Goal: Transaction & Acquisition: Download file/media

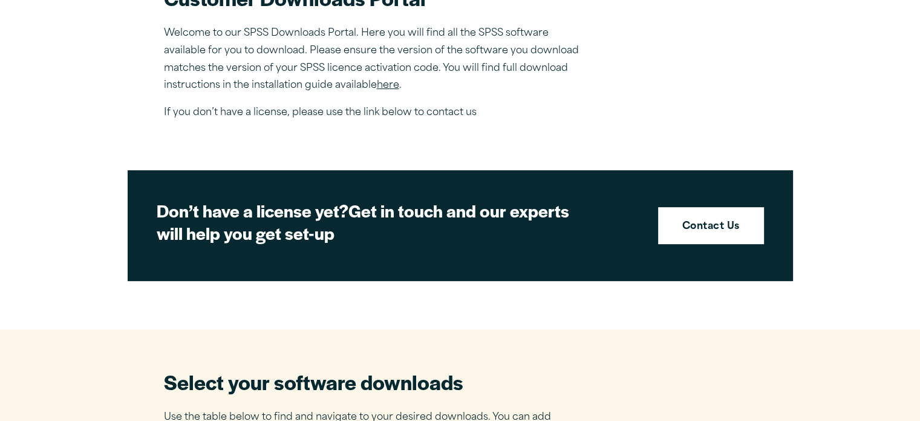
scroll to position [381, 0]
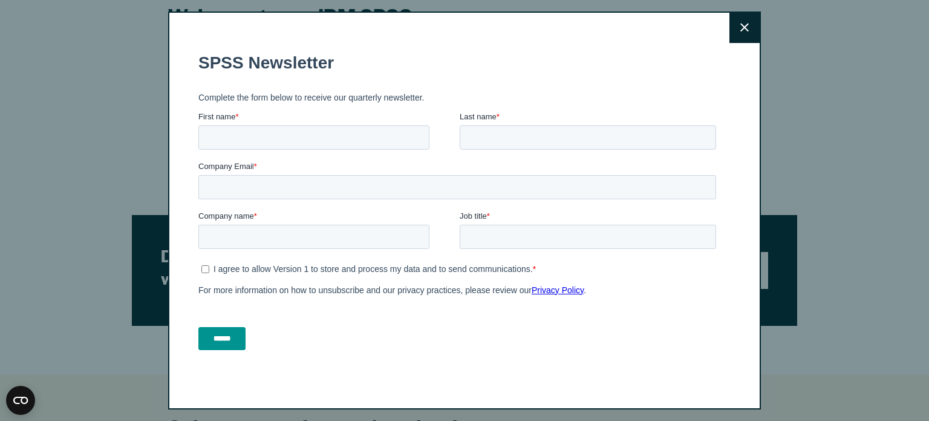
click at [733, 34] on button "Close" at bounding box center [745, 28] width 30 height 30
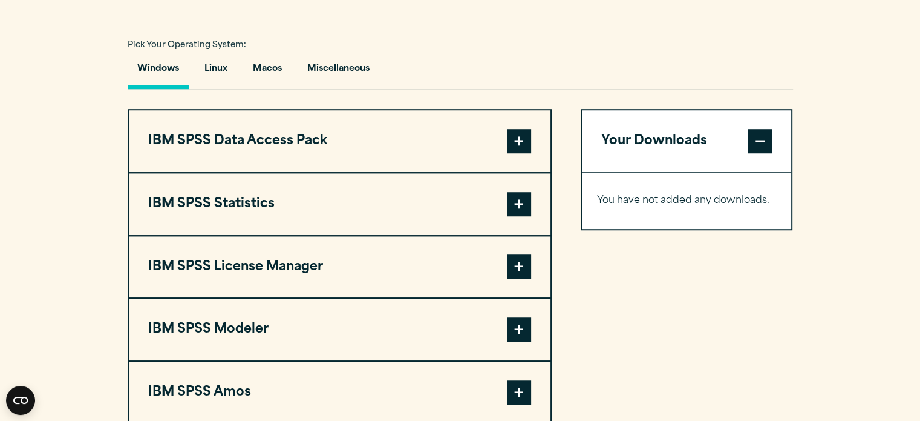
scroll to position [888, 0]
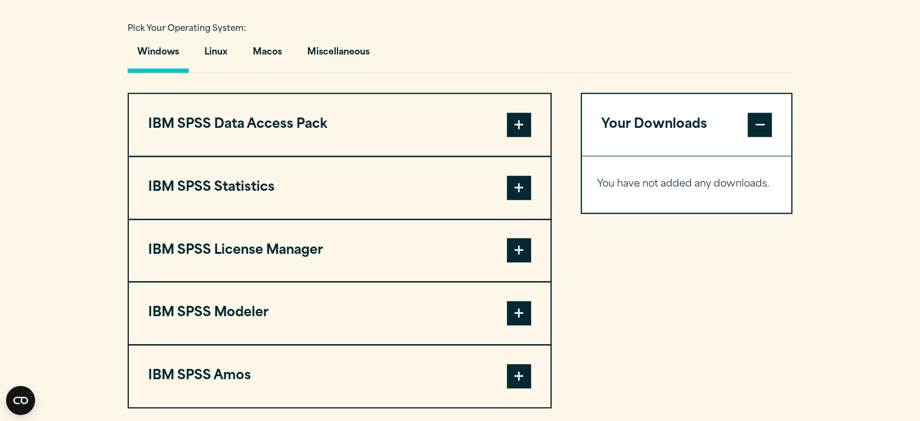
click at [906, 215] on section "Select your software downloads Use the table below to find and navigate to your…" at bounding box center [460, 156] width 920 height 579
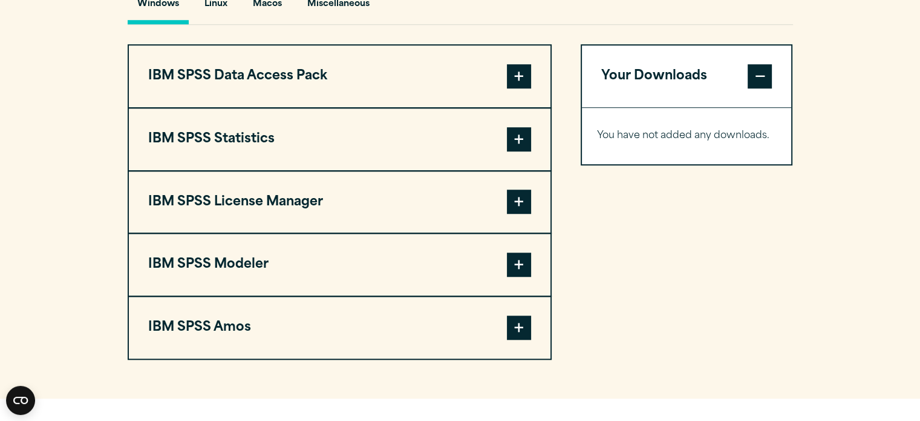
scroll to position [912, 0]
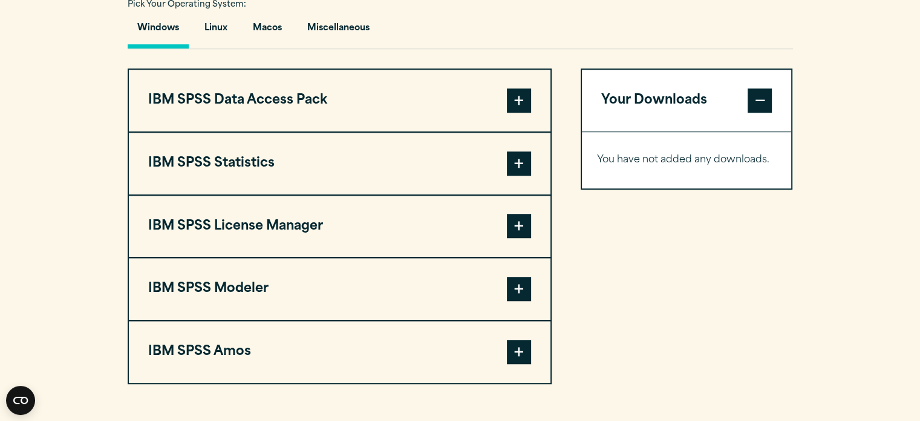
click at [514, 158] on span at bounding box center [519, 163] width 24 height 24
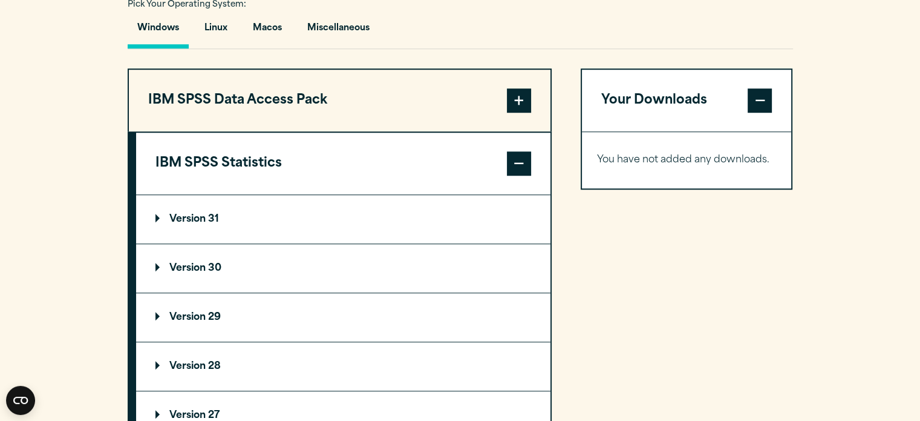
click at [209, 217] on p "Version 31" at bounding box center [188, 219] width 64 height 10
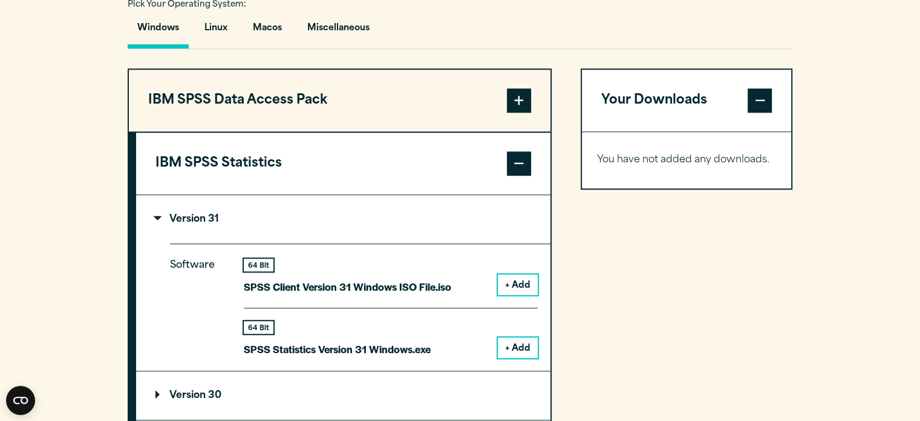
click at [513, 345] on button "+ Add" at bounding box center [518, 347] width 40 height 21
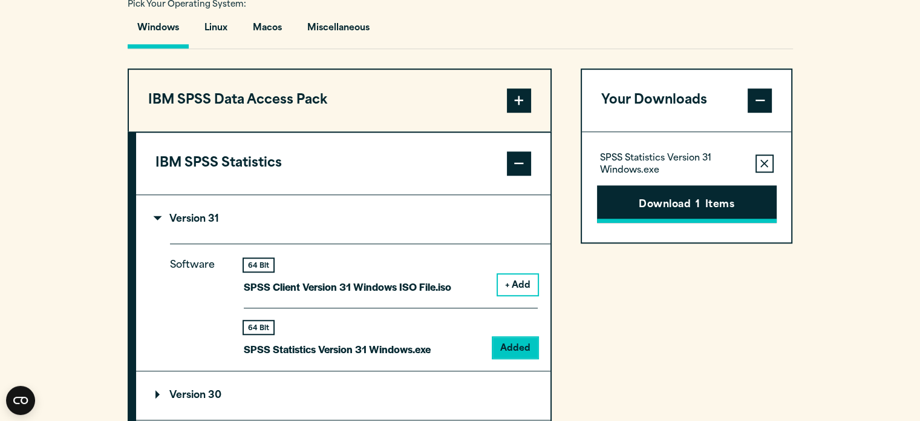
click at [663, 200] on button "Download 1 Items" at bounding box center [687, 204] width 180 height 38
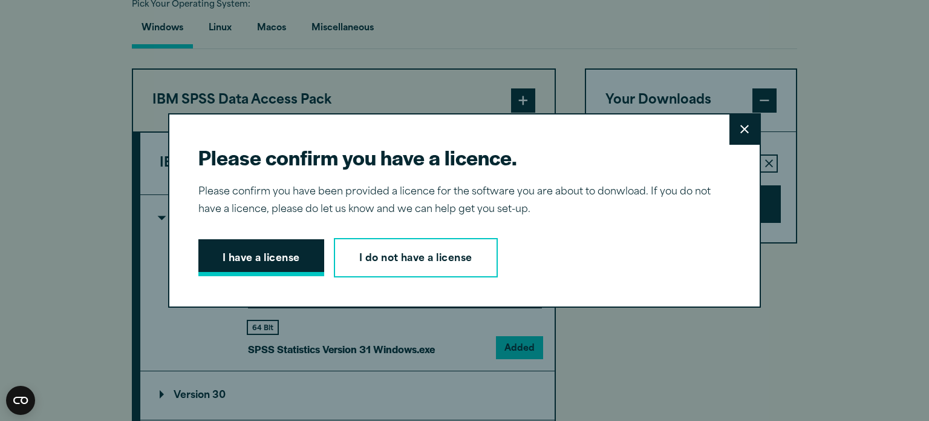
click at [251, 256] on button "I have a license" at bounding box center [261, 258] width 126 height 38
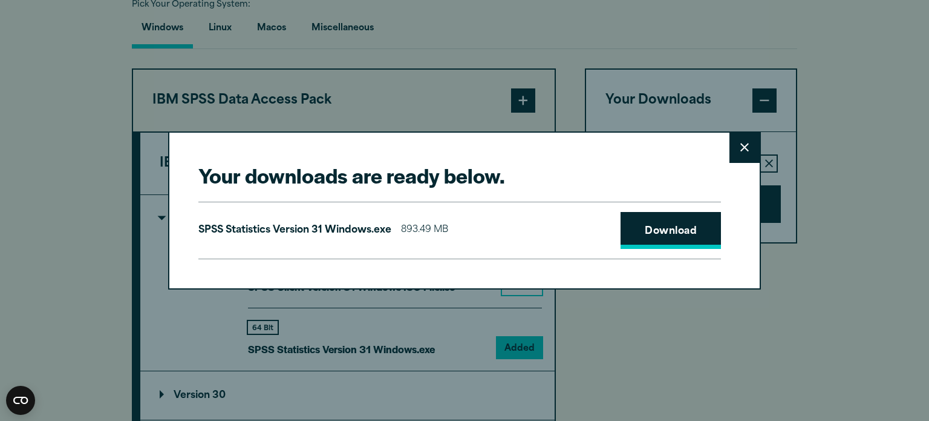
click at [670, 238] on link "Download" at bounding box center [671, 231] width 100 height 38
click at [673, 224] on link "Download" at bounding box center [671, 231] width 100 height 38
click at [672, 226] on link "Download" at bounding box center [671, 231] width 100 height 38
click at [667, 235] on link "Download" at bounding box center [671, 231] width 100 height 38
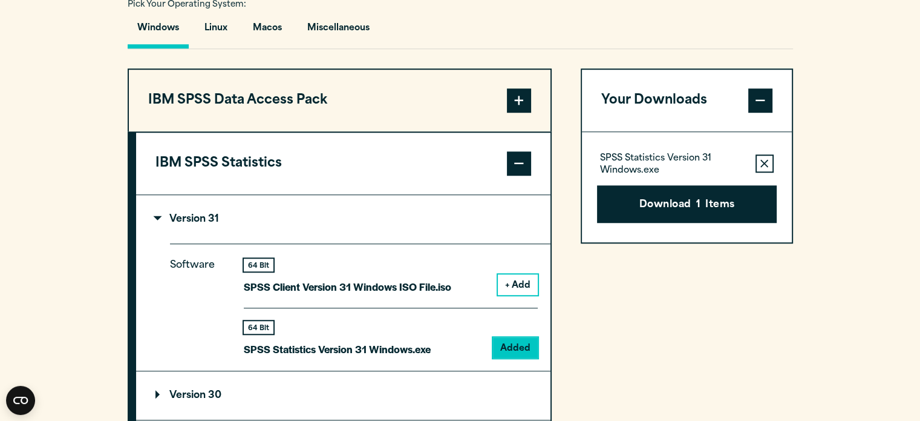
click at [643, 54] on div "Your downloads are ready below. Close SPSS Statistics Version 31 Windows.exe 89…" at bounding box center [460, 210] width 920 height 421
click at [675, 207] on button "Download 1 Items" at bounding box center [687, 204] width 180 height 38
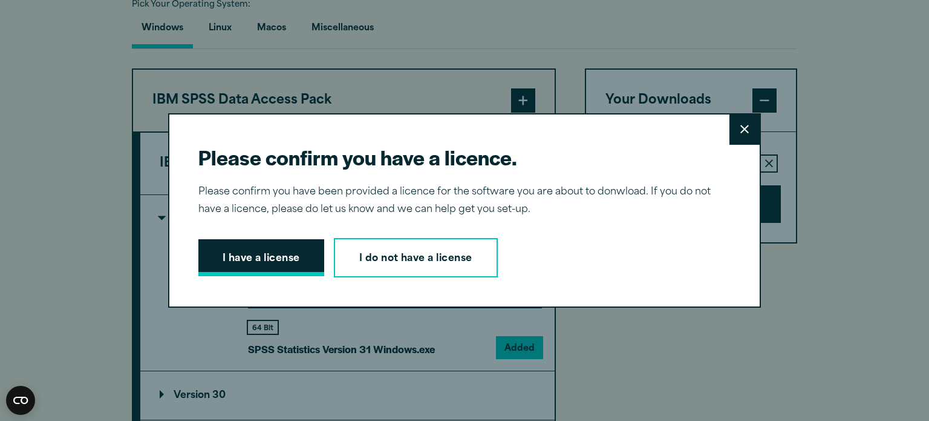
click at [284, 254] on button "I have a license" at bounding box center [261, 258] width 126 height 38
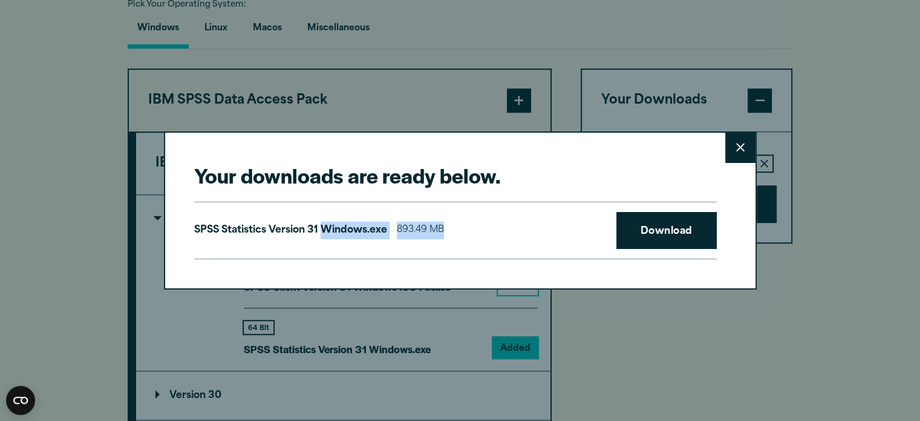
drag, startPoint x: 321, startPoint y: 231, endPoint x: 575, endPoint y: 260, distance: 255.7
click at [575, 260] on div "Your downloads are ready below. Close SPSS Statistics Version 31 Windows.exe 89…" at bounding box center [460, 210] width 593 height 158
click at [735, 147] on button "Close" at bounding box center [740, 148] width 30 height 30
